Goal: Information Seeking & Learning: Understand process/instructions

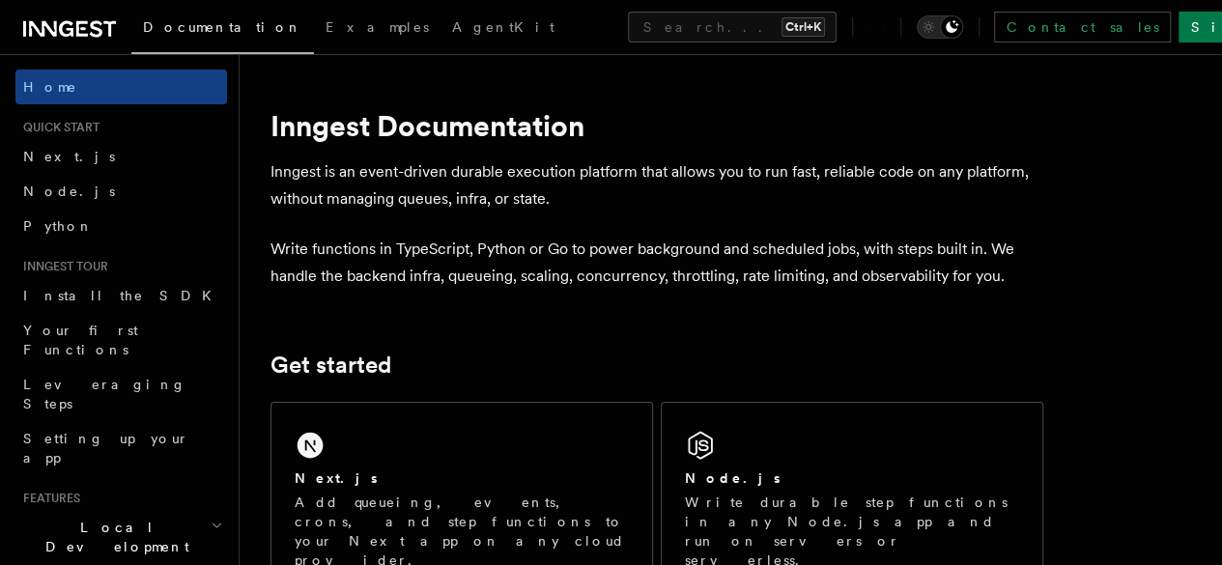
scroll to position [97, 0]
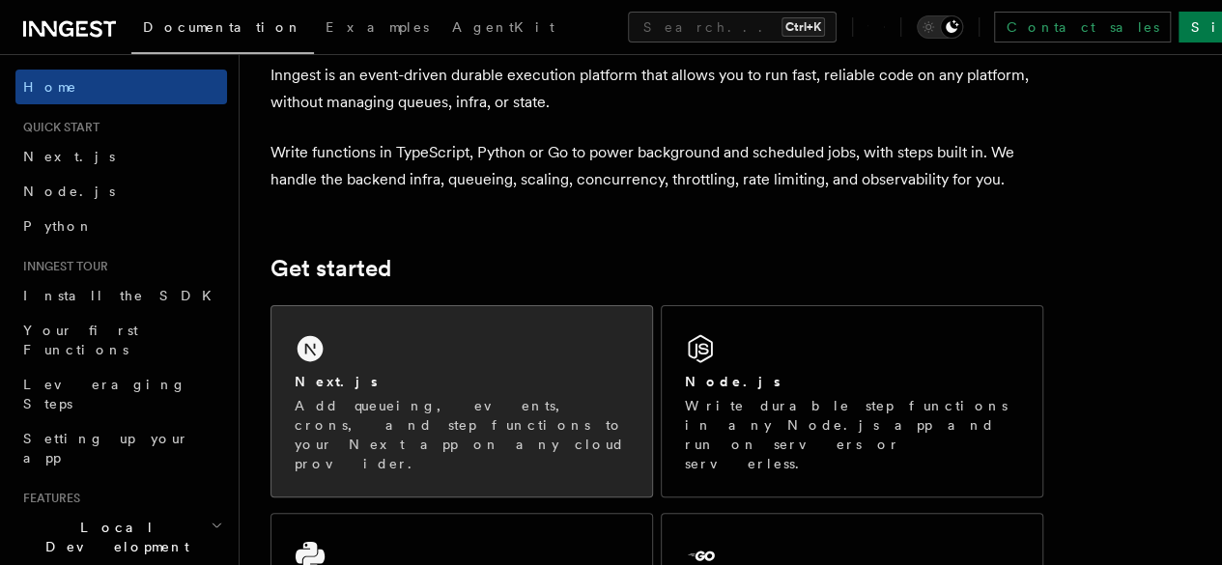
click at [465, 392] on div "Next.js" at bounding box center [462, 382] width 334 height 20
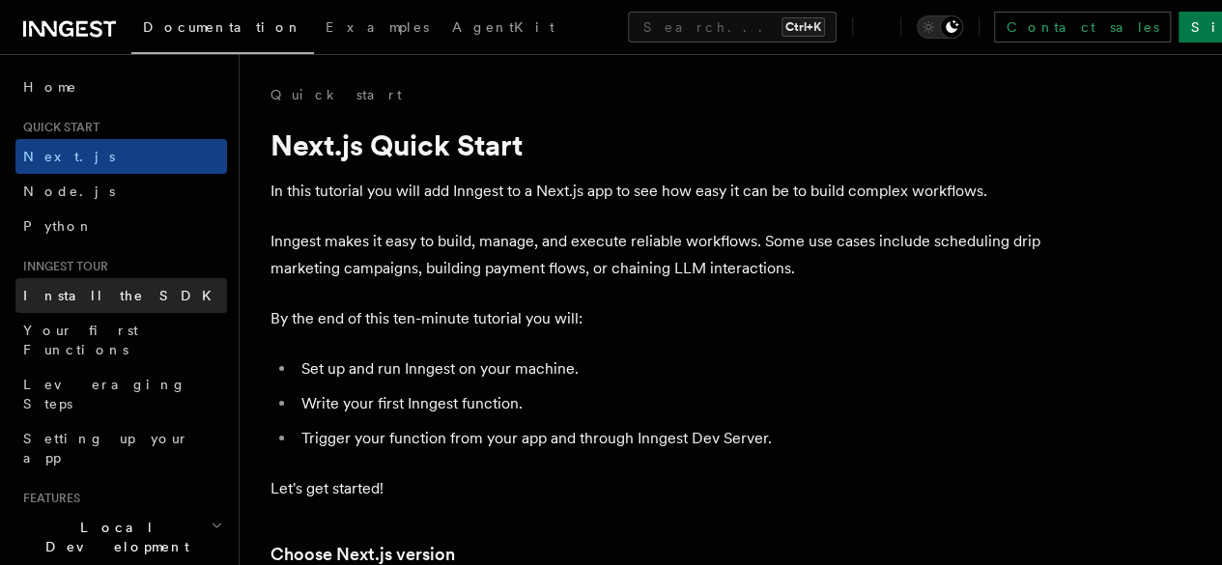
click at [140, 293] on link "Install the SDK" at bounding box center [121, 295] width 212 height 35
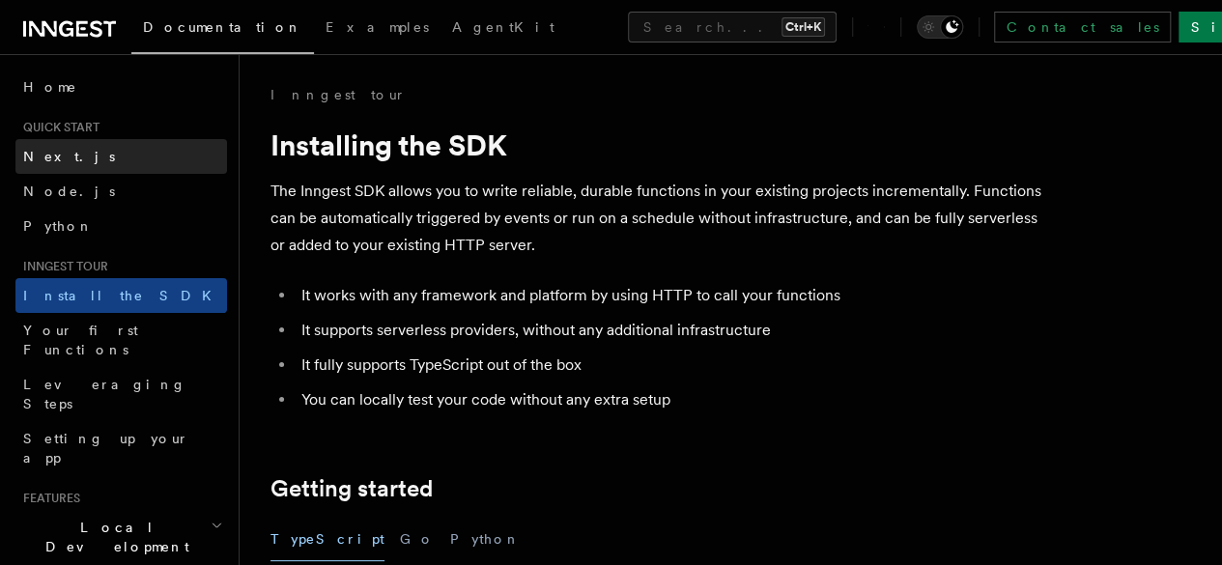
click at [120, 144] on link "Next.js" at bounding box center [121, 156] width 212 height 35
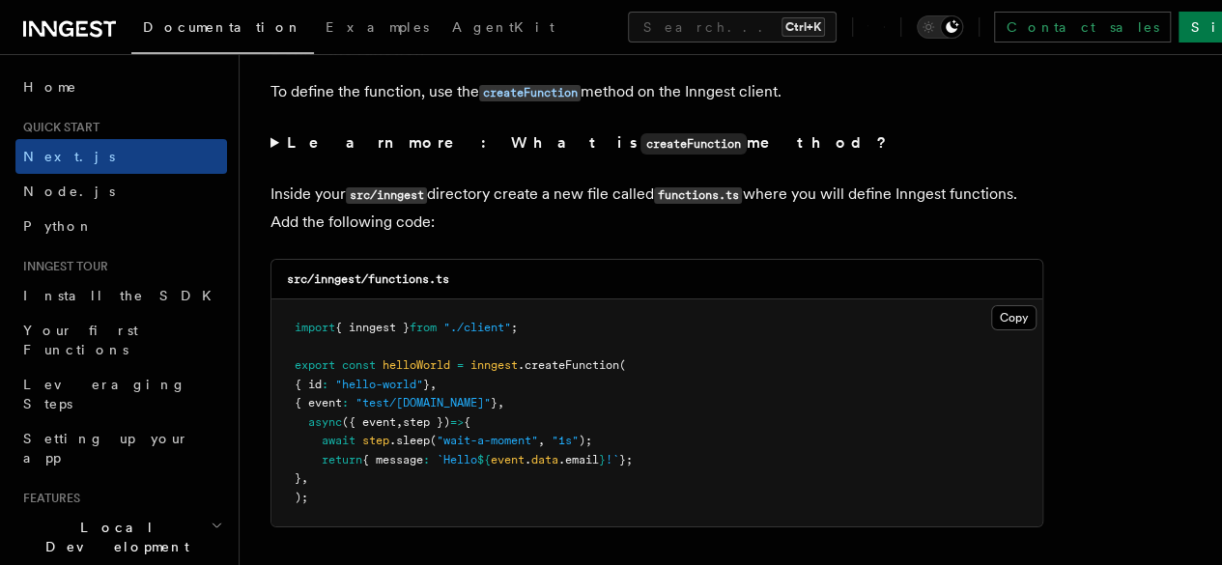
scroll to position [3382, 0]
